Goal: Information Seeking & Learning: Find specific fact

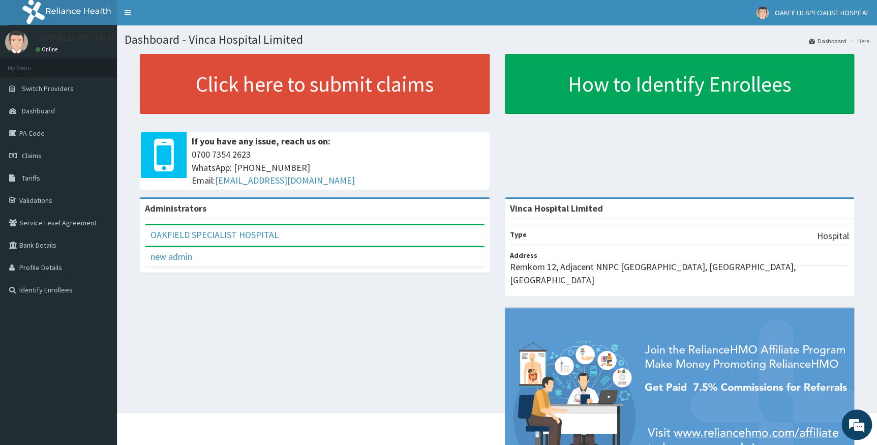
drag, startPoint x: 26, startPoint y: 135, endPoint x: 554, endPoint y: 44, distance: 535.8
click at [27, 134] on link "PA Code" at bounding box center [58, 133] width 117 height 22
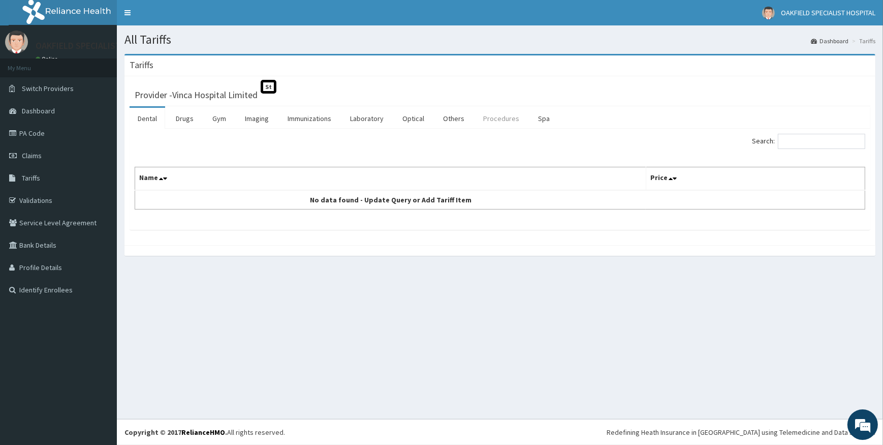
click at [492, 113] on link "Procedures" at bounding box center [501, 118] width 52 height 21
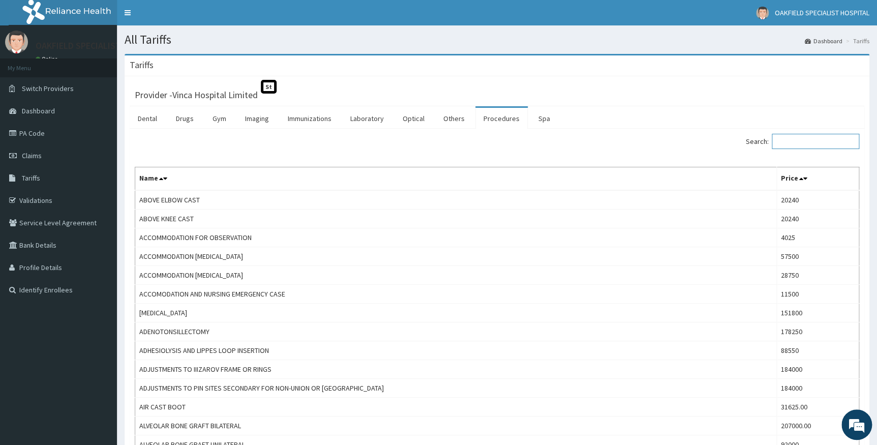
click at [830, 140] on input "Search:" at bounding box center [814, 141] width 87 height 15
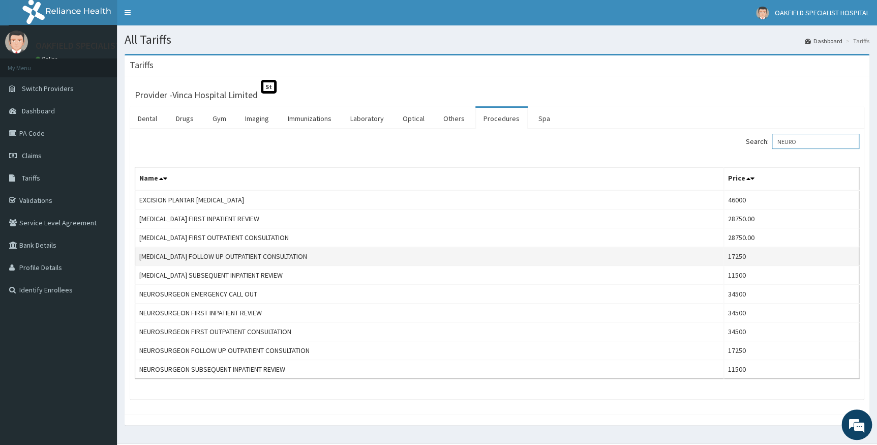
type input "NEURO"
drag, startPoint x: 139, startPoint y: 253, endPoint x: 308, endPoint y: 258, distance: 168.8
click at [308, 258] on td "[MEDICAL_DATA] FOLLOW UP OUTPATIENT CONSULTATION" at bounding box center [429, 256] width 589 height 19
copy td "[MEDICAL_DATA] FOLLOW UP OUTPATIENT CONSULTATION"
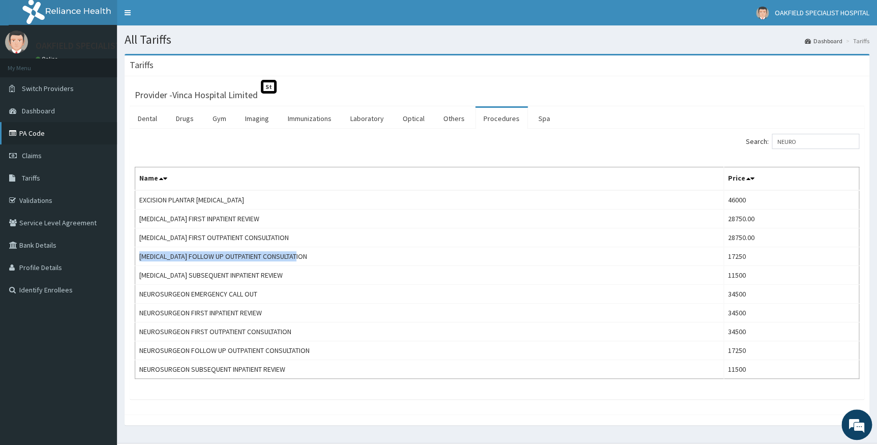
click at [33, 137] on link "PA Code" at bounding box center [58, 133] width 117 height 22
